Goal: Use online tool/utility

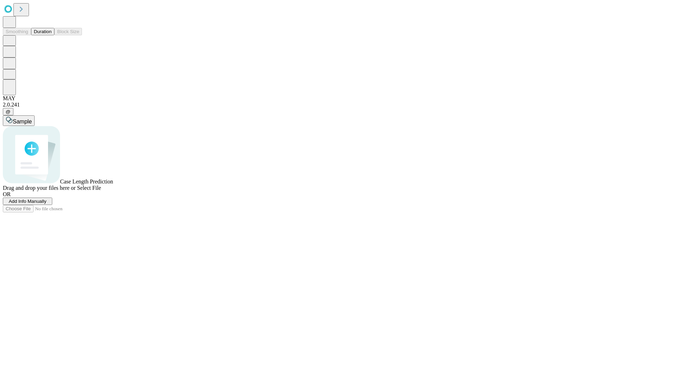
click at [52, 35] on button "Duration" at bounding box center [42, 31] width 23 height 7
click at [32, 119] on span "Sample" at bounding box center [22, 122] width 19 height 6
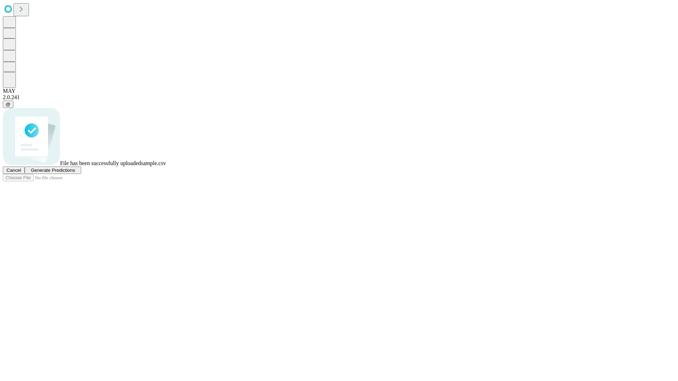
click at [75, 173] on span "Generate Predictions" at bounding box center [53, 170] width 44 height 5
